Goal: Task Accomplishment & Management: Manage account settings

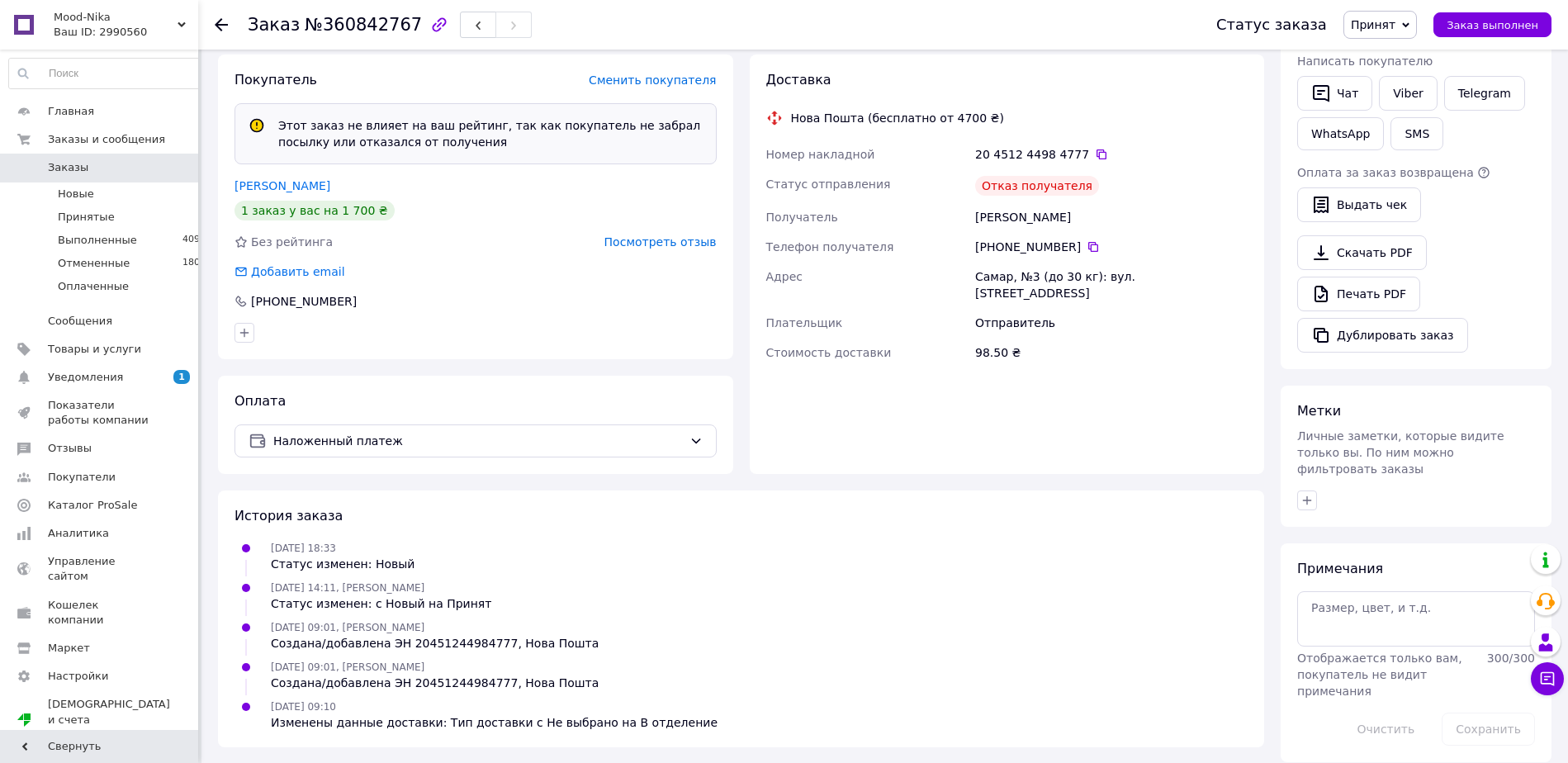
scroll to position [38, 0]
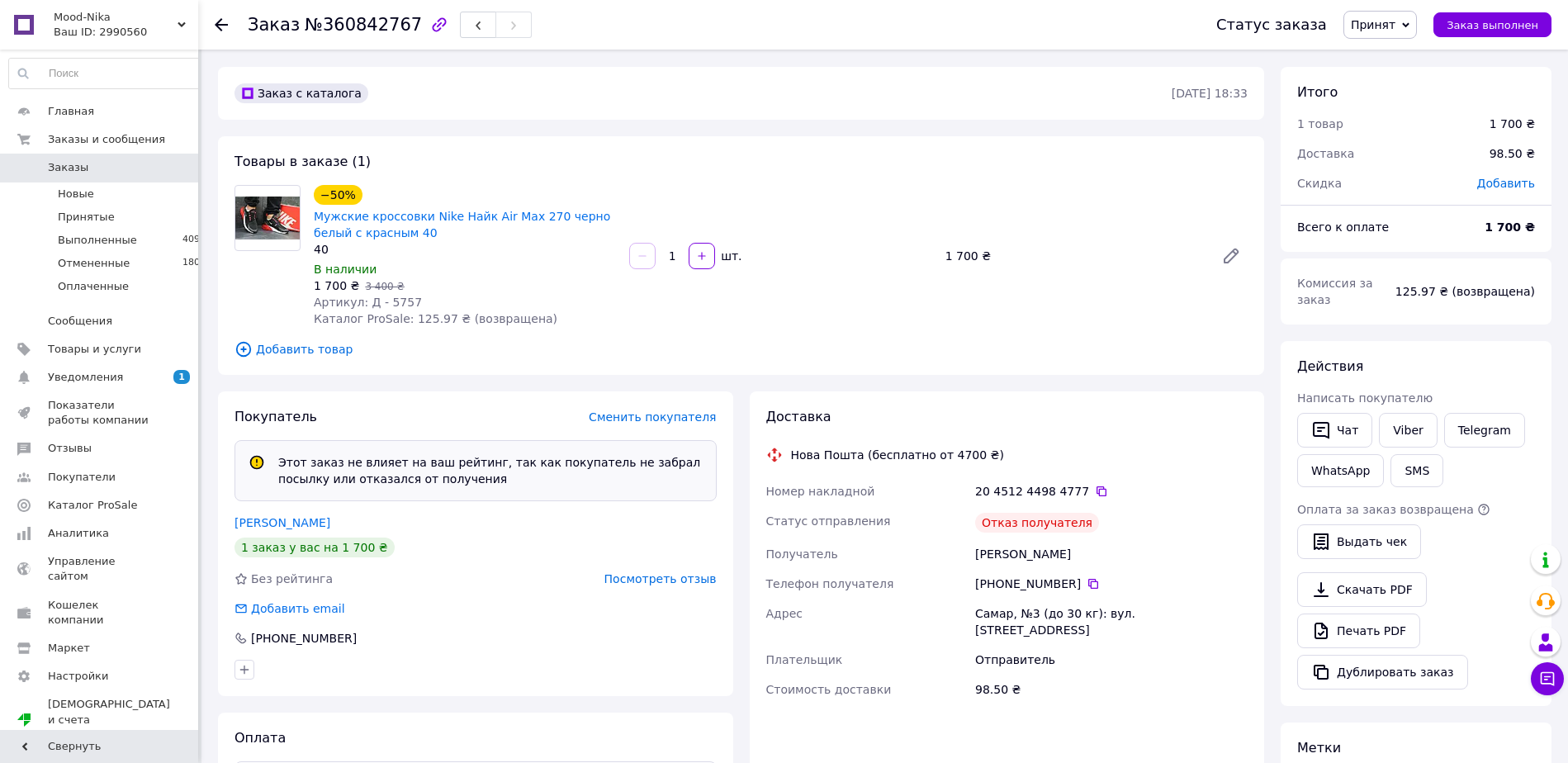
click at [1396, 31] on span "Принят" at bounding box center [1372, 24] width 44 height 13
click at [1407, 64] on li "Выполнен" at bounding box center [1388, 57] width 88 height 25
